Goal: Find specific page/section: Find specific page/section

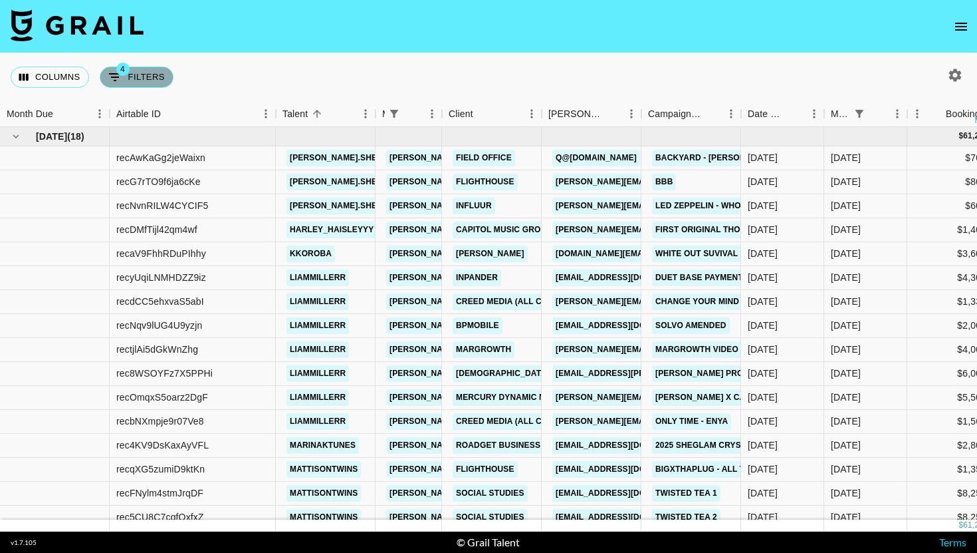
click at [133, 86] on button "4 Filters" at bounding box center [137, 76] width 74 height 21
select select "managerIds"
select select "status"
select select "not"
select select "cancelled"
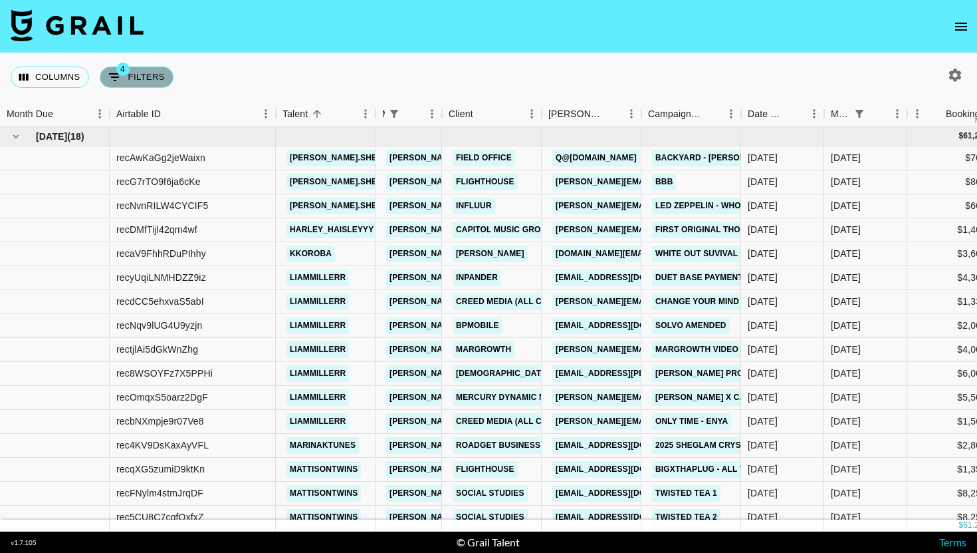
select select "status"
select select "not"
select select "declined"
select select "monthDue2"
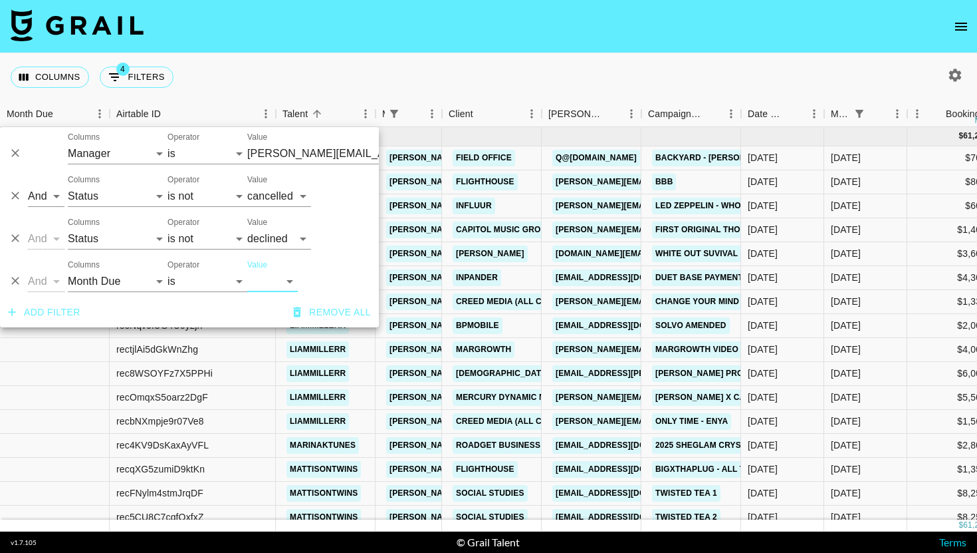
click at [278, 286] on select "[DATE] Sep '[DATE] [DATE] '[DATE] May '[DATE] Mar '[DATE] Jan '[DATE] Nov '[DAT…" at bounding box center [272, 281] width 51 height 21
select select "[DATE]"
click at [247, 271] on select "[DATE] Sep '[DATE] [DATE] '[DATE] May '[DATE] Mar '[DATE] Jan '[DATE] Nov '[DAT…" at bounding box center [272, 281] width 51 height 21
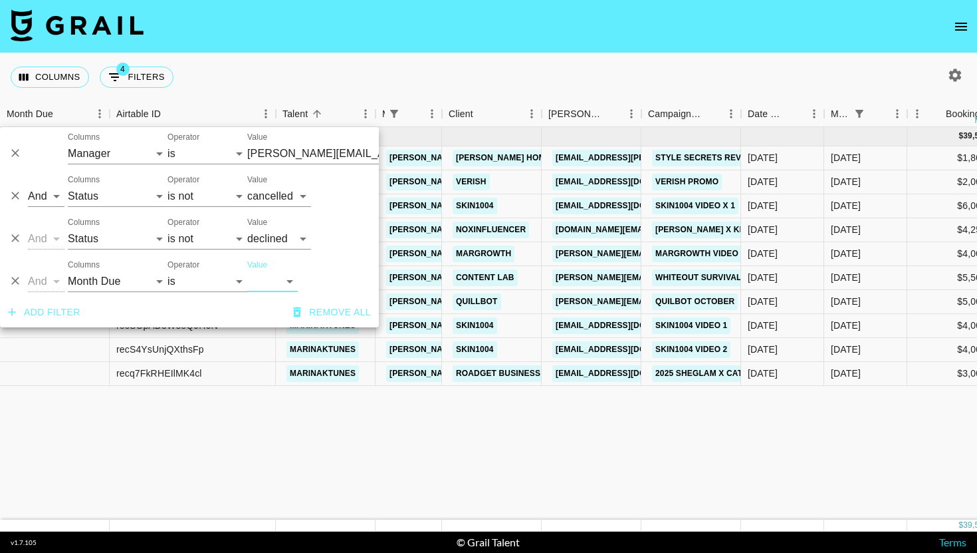
click at [549, 98] on div "Columns 4 Filters + Booking" at bounding box center [488, 77] width 977 height 48
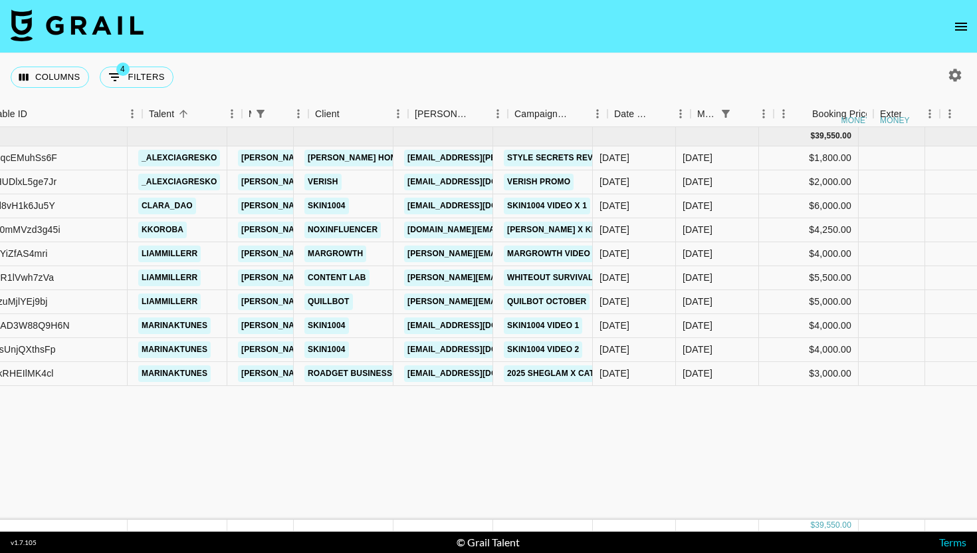
scroll to position [0, 233]
